Goal: Transaction & Acquisition: Purchase product/service

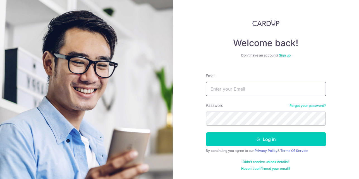
click at [271, 95] on input "Email" at bounding box center [266, 89] width 120 height 14
type input "deleneleess@gmail.com"
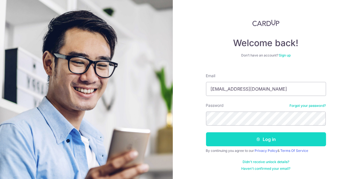
click at [263, 138] on button "Log in" at bounding box center [266, 139] width 120 height 14
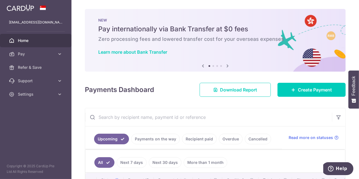
scroll to position [93, 0]
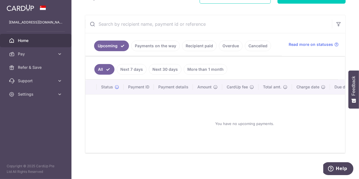
click at [162, 45] on link "Payments on the way" at bounding box center [155, 46] width 49 height 11
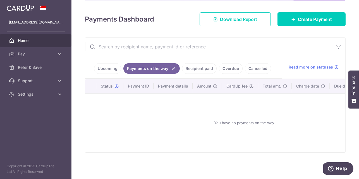
click at [111, 67] on link "Upcoming" at bounding box center [107, 68] width 27 height 11
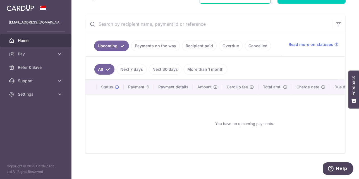
scroll to position [0, 0]
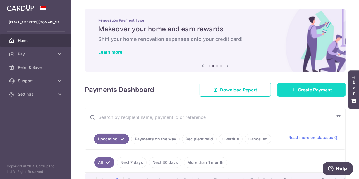
click at [294, 88] on link "Create Payment" at bounding box center [312, 90] width 68 height 14
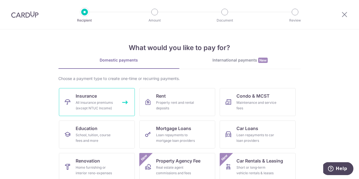
click at [96, 108] on div "All insurance premiums (except NTUC Income)" at bounding box center [96, 105] width 40 height 11
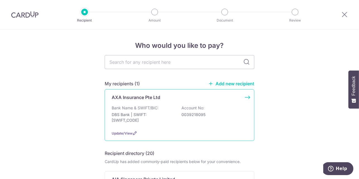
click at [146, 112] on p "DBS Bank | SWIFT: DBSSSGSGXXX" at bounding box center [143, 117] width 63 height 11
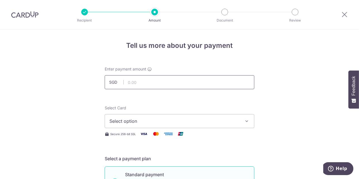
click at [196, 86] on input "text" at bounding box center [180, 82] width 150 height 14
type input "364.72"
click at [203, 120] on span "Select option" at bounding box center [175, 121] width 130 height 7
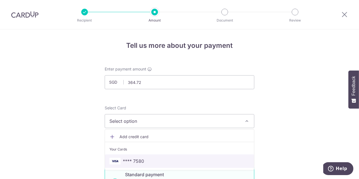
click at [161, 165] on link "**** 7580" at bounding box center [179, 160] width 149 height 13
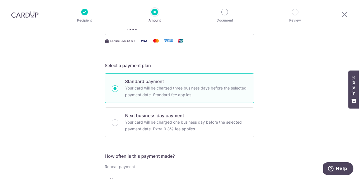
scroll to position [186, 0]
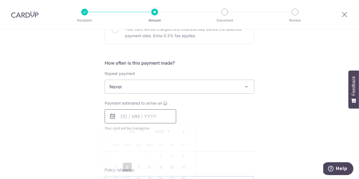
click at [161, 118] on input "text" at bounding box center [141, 116] width 72 height 14
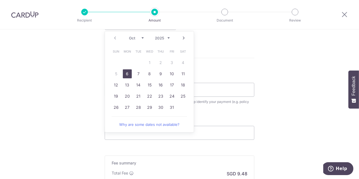
click at [125, 74] on link "6" at bounding box center [127, 73] width 9 height 9
type input "[DATE]"
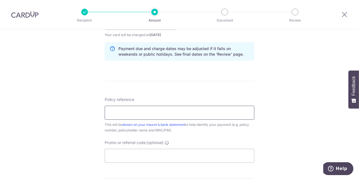
click at [227, 114] on input "Policy reference" at bounding box center [180, 113] width 150 height 14
type input "HSBC Life Band-Aid 102-2839730"
click at [158, 154] on input "Promo or referral code (optional)" at bounding box center [180, 156] width 150 height 14
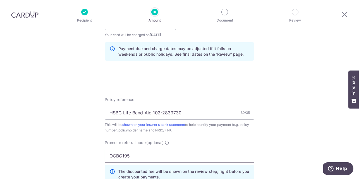
type input "OCBC195"
click at [297, 141] on div "Tell us more about your payment Enter payment amount SGD 364.72 364.72 Select C…" at bounding box center [179, 26] width 359 height 553
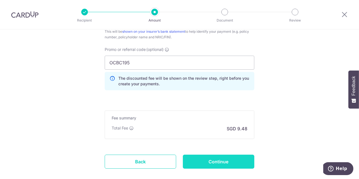
click at [217, 162] on input "Continue" at bounding box center [219, 162] width 72 height 14
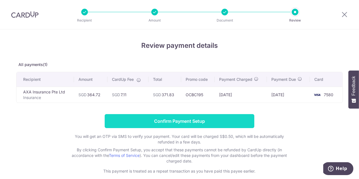
click at [199, 121] on input "Confirm Payment Setup" at bounding box center [180, 121] width 150 height 14
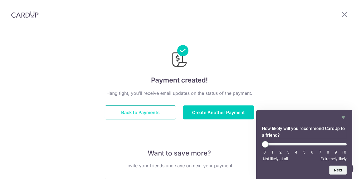
click at [147, 113] on button "Back to Payments" at bounding box center [141, 112] width 72 height 14
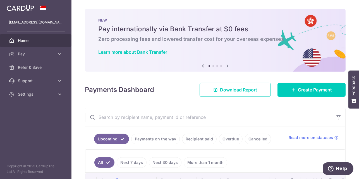
scroll to position [58, 0]
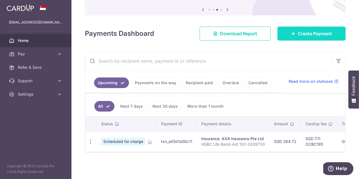
click at [312, 34] on span "Create Payment" at bounding box center [315, 33] width 34 height 7
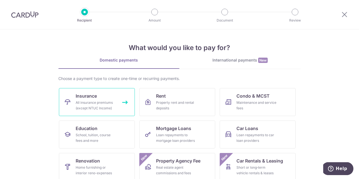
click at [99, 105] on div "All insurance premiums (except NTUC Income)" at bounding box center [96, 105] width 40 height 11
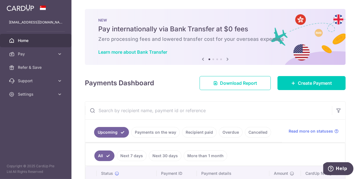
scroll to position [51, 0]
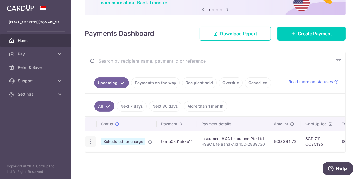
click at [89, 139] on icon "button" at bounding box center [91, 142] width 6 height 6
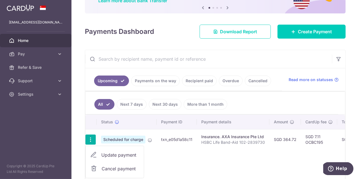
click at [113, 169] on span "Cancel payment" at bounding box center [120, 168] width 37 height 7
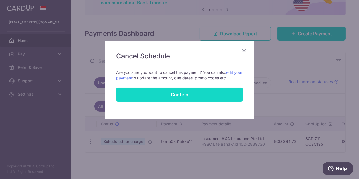
click at [182, 95] on button "Confirm" at bounding box center [179, 94] width 127 height 14
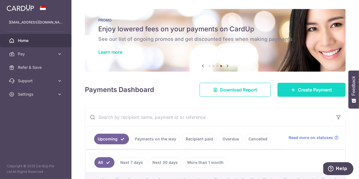
click at [328, 85] on link "Create Payment" at bounding box center [312, 90] width 68 height 14
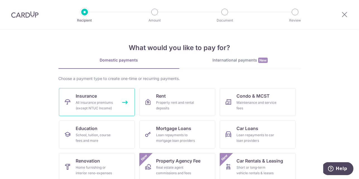
click at [98, 101] on div "All insurance premiums (except NTUC Income)" at bounding box center [96, 105] width 40 height 11
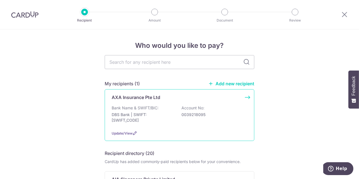
click at [246, 98] on div "AXA Insurance Pte Ltd Bank Name & SWIFT/BIC: DBS Bank | SWIFT: [SWIFT_CODE] Acc…" at bounding box center [180, 115] width 150 height 52
click at [130, 133] on span "Update/View" at bounding box center [122, 133] width 21 height 4
click at [248, 97] on div "AXA Insurance Pte Ltd Bank Name & SWIFT/BIC: DBS Bank | SWIFT: [SWIFT_CODE] Acc…" at bounding box center [180, 115] width 150 height 52
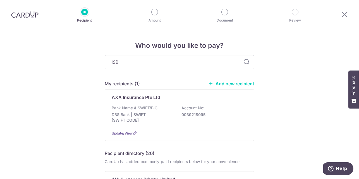
type input "HSBC"
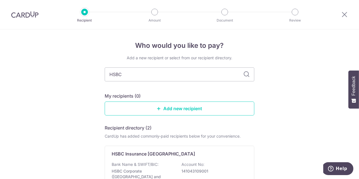
click at [246, 75] on icon at bounding box center [246, 74] width 7 height 7
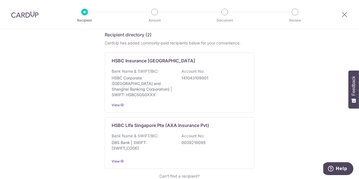
click at [78, 158] on div "Who would you like to pay? Add a new recipient or select from our recipient dir…" at bounding box center [179, 76] width 359 height 281
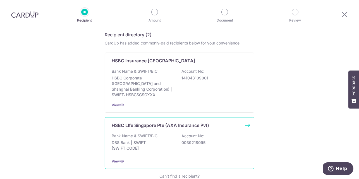
click at [203, 126] on div "HSBC LIfe Singapore Pte (AXA Insurance Pvt) Bank Name & SWIFT/BIC: DBS Bank | S…" at bounding box center [180, 143] width 150 height 52
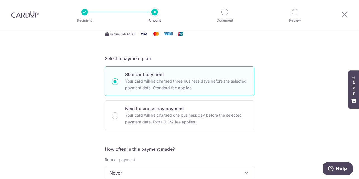
scroll to position [186, 0]
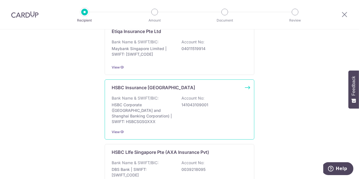
scroll to position [465, 0]
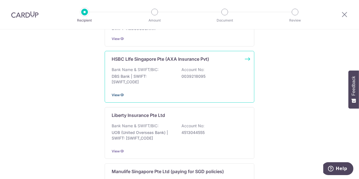
click at [120, 92] on icon at bounding box center [122, 94] width 4 height 4
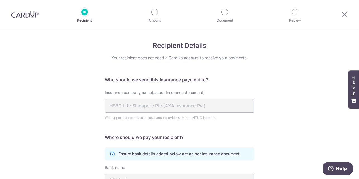
scroll to position [87, 0]
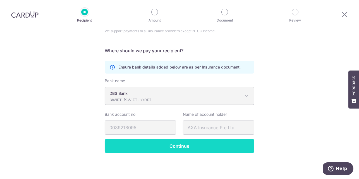
click at [169, 142] on input "Continue" at bounding box center [180, 146] width 150 height 14
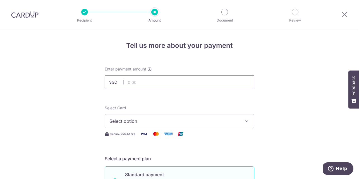
click at [174, 79] on input "text" at bounding box center [180, 82] width 150 height 14
type input "364.72"
click at [246, 122] on icon "button" at bounding box center [247, 121] width 6 height 6
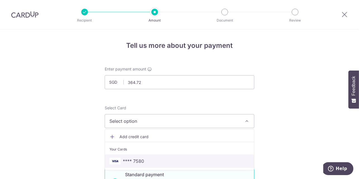
click at [189, 159] on span "**** 7580" at bounding box center [180, 161] width 140 height 7
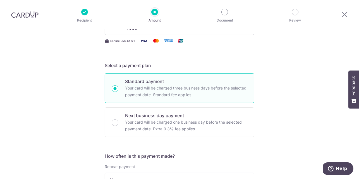
scroll to position [186, 0]
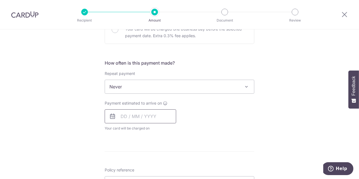
click at [159, 116] on input "text" at bounding box center [141, 116] width 72 height 14
click at [127, 167] on link "6" at bounding box center [127, 167] width 9 height 9
type input "[DATE]"
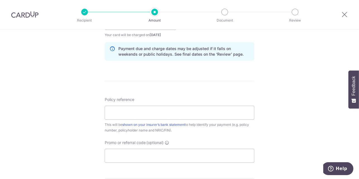
scroll to position [372, 0]
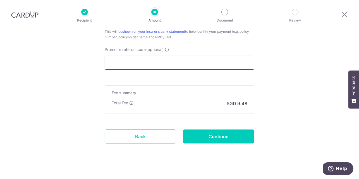
click at [178, 63] on input "Promo or referral code (optional)" at bounding box center [180, 63] width 150 height 14
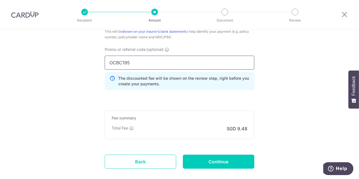
type input "OCBC195"
click at [175, 92] on div "Promo or referral code (optional) OCBC195 The discounted fee will be shown on t…" at bounding box center [179, 71] width 156 height 48
click at [171, 125] on div "Total Fee SGD 9.48" at bounding box center [180, 128] width 136 height 7
click at [176, 64] on input "OCBC195" at bounding box center [180, 63] width 150 height 14
click button "Add Card" at bounding box center [0, 0] width 0 height 0
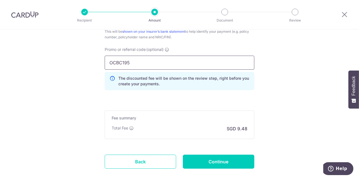
scroll to position [279, 0]
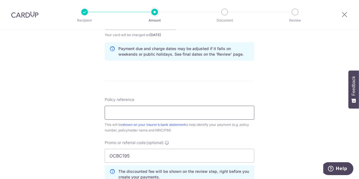
click at [160, 115] on input "Policy reference" at bounding box center [180, 113] width 150 height 14
type input "HSBC Life Band-Aid 102-2839730"
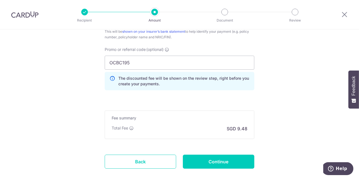
scroll to position [403, 0]
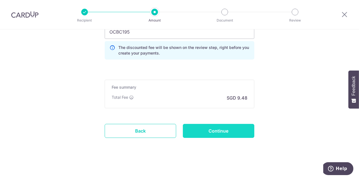
click at [244, 131] on input "Continue" at bounding box center [219, 131] width 72 height 14
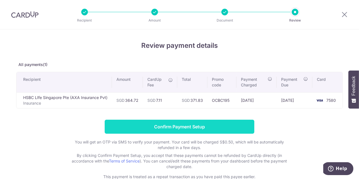
scroll to position [33, 0]
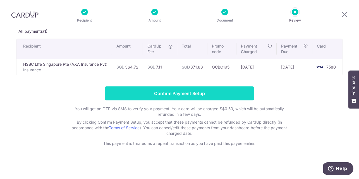
click at [222, 92] on input "Confirm Payment Setup" at bounding box center [180, 93] width 150 height 14
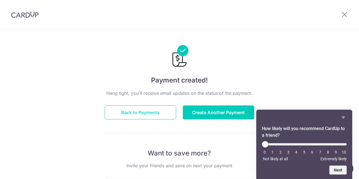
click at [159, 113] on button "Back to Payments" at bounding box center [141, 112] width 72 height 14
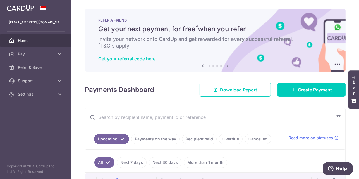
scroll to position [58, 0]
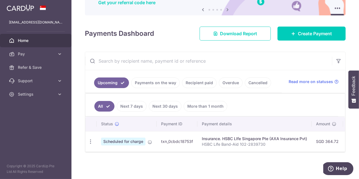
click at [252, 80] on link "Cancelled" at bounding box center [258, 82] width 26 height 11
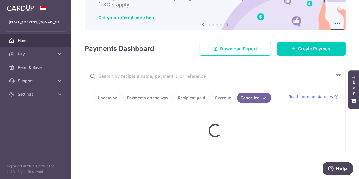
scroll to position [55, 0]
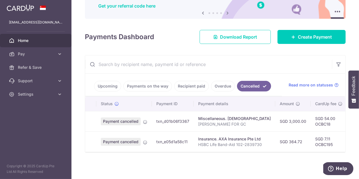
click at [149, 85] on link "Payments on the way" at bounding box center [147, 86] width 49 height 11
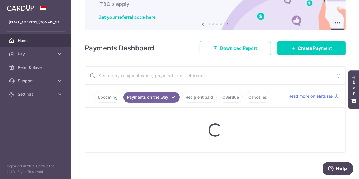
scroll to position [58, 0]
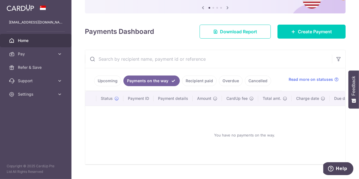
click at [110, 81] on link "Upcoming" at bounding box center [107, 80] width 27 height 11
